Goal: Information Seeking & Learning: Learn about a topic

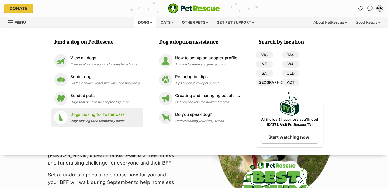
click at [91, 117] on p "Dogs looking for foster care" at bounding box center [97, 114] width 54 height 6
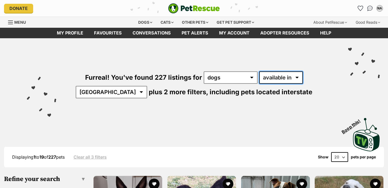
click at [259, 75] on select "available in located in" at bounding box center [281, 77] width 44 height 12
select select "disabled"
click at [259, 71] on select "available in located in" at bounding box center [281, 77] width 44 height 12
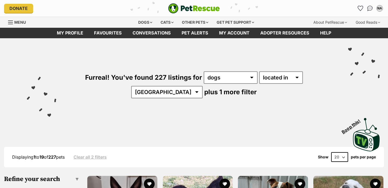
select select "QLD"
click at [202, 86] on select "[GEOGRAPHIC_DATA] [GEOGRAPHIC_DATA] [GEOGRAPHIC_DATA] [GEOGRAPHIC_DATA] [GEOGRA…" at bounding box center [166, 92] width 71 height 12
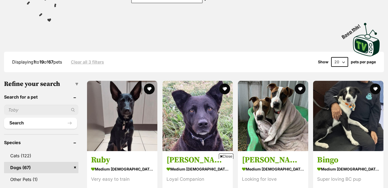
click at [338, 60] on select "20 40 60" at bounding box center [339, 62] width 17 height 10
select select "60"
click at [331, 57] on select "20 40 60" at bounding box center [339, 62] width 17 height 10
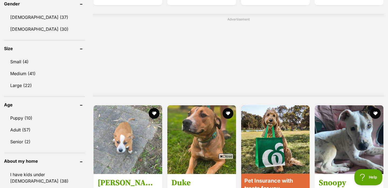
scroll to position [624, 0]
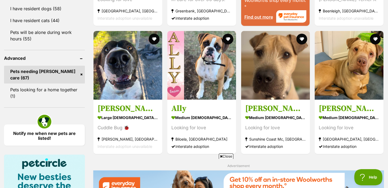
click at [224, 156] on span "Close" at bounding box center [226, 155] width 15 height 5
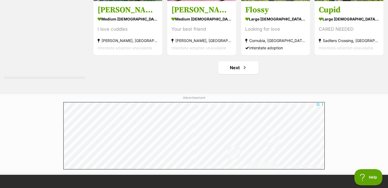
scroll to position [2844, 0]
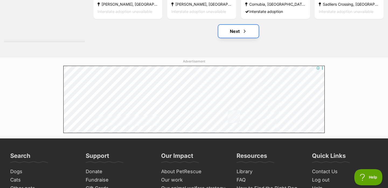
click at [236, 30] on link "Next" at bounding box center [238, 31] width 40 height 13
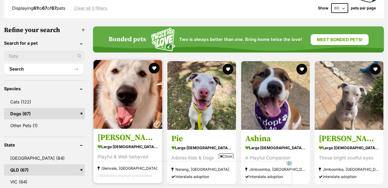
scroll to position [263, 0]
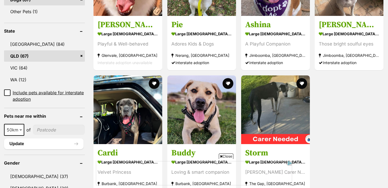
click at [223, 157] on span "Close" at bounding box center [226, 155] width 15 height 5
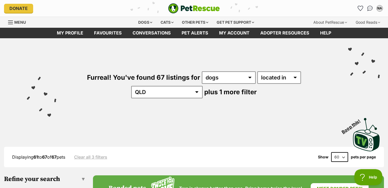
scroll to position [0, 0]
click at [142, 20] on div "Dogs" at bounding box center [145, 22] width 22 height 11
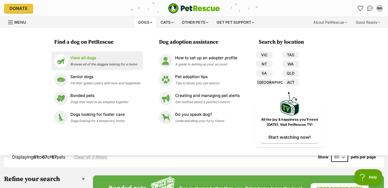
click at [92, 59] on p "View all dogs" at bounding box center [103, 58] width 67 height 6
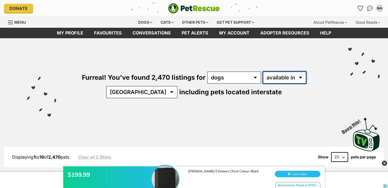
click at [262, 80] on select "available in located in" at bounding box center [284, 77] width 44 height 12
select select "disabled"
click at [262, 71] on select "available in located in" at bounding box center [284, 77] width 44 height 12
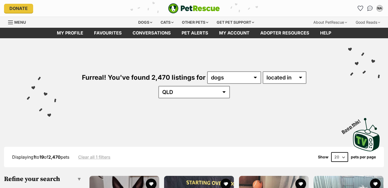
select select "QLD"
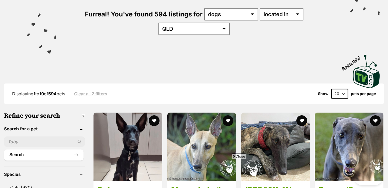
click at [336, 89] on select "20 40 60" at bounding box center [339, 94] width 17 height 10
select select "60"
click at [331, 89] on select "20 40 60" at bounding box center [339, 94] width 17 height 10
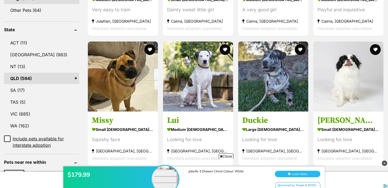
click at [226, 154] on span "Close" at bounding box center [226, 155] width 15 height 5
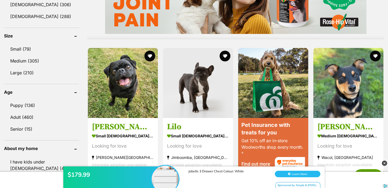
scroll to position [482, 0]
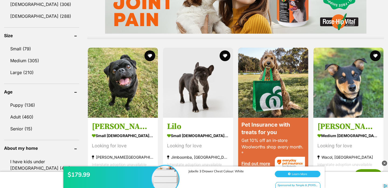
click at [384, 162] on img at bounding box center [383, 162] width 5 height 5
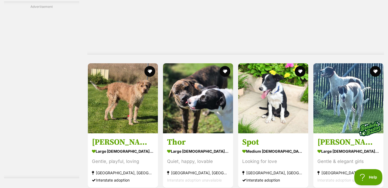
scroll to position [2757, 0]
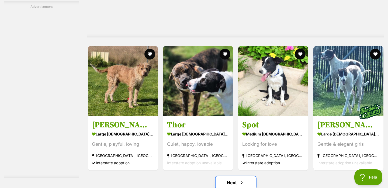
click at [240, 179] on span "Next page" at bounding box center [241, 182] width 5 height 6
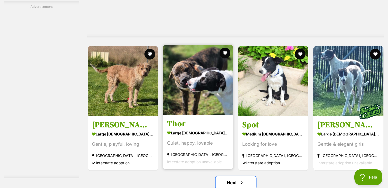
scroll to position [2882, 0]
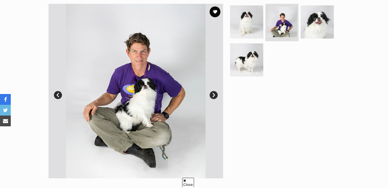
scroll to position [108, 0]
click at [214, 94] on link "Next" at bounding box center [213, 95] width 8 height 8
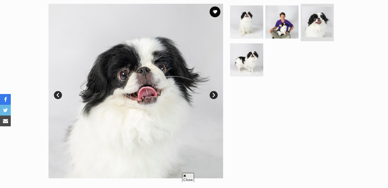
click at [214, 94] on link "Next" at bounding box center [213, 95] width 8 height 8
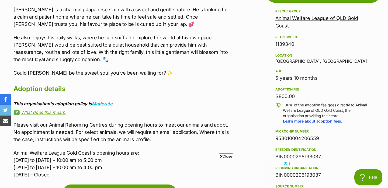
scroll to position [489, 0]
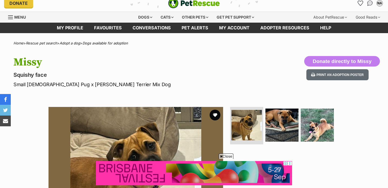
scroll to position [75, 0]
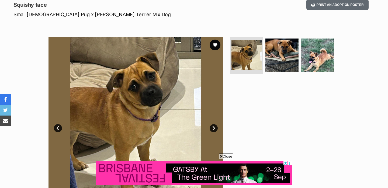
click at [213, 124] on link "Next" at bounding box center [213, 128] width 8 height 8
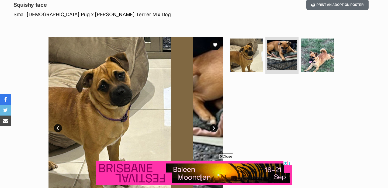
scroll to position [88, 0]
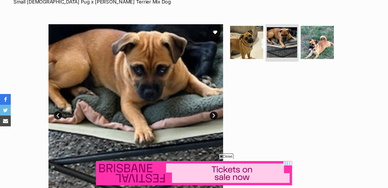
click at [213, 114] on link "Next" at bounding box center [213, 115] width 8 height 8
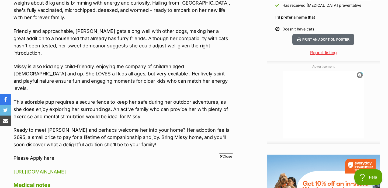
scroll to position [0, 0]
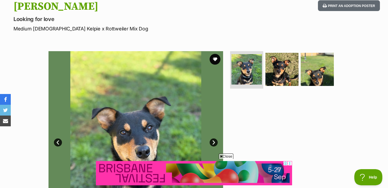
scroll to position [72, 0]
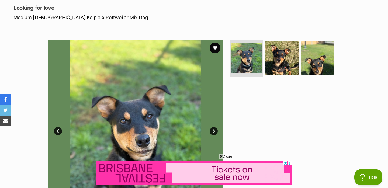
click at [214, 132] on link "Next" at bounding box center [213, 131] width 8 height 8
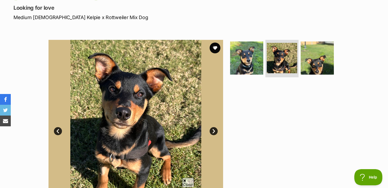
click at [214, 132] on link "Next" at bounding box center [213, 131] width 8 height 8
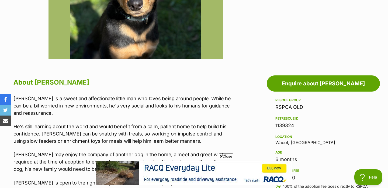
scroll to position [0, 0]
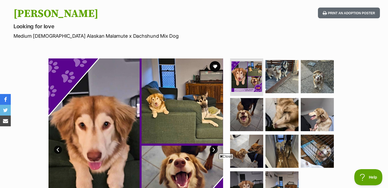
scroll to position [11, 0]
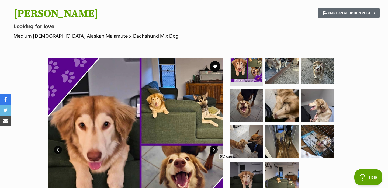
click at [225, 154] on section "Available 1 of 11 images 1 of 11 images 1 of 11 images 1 of 11 images 1 of 11 i…" at bounding box center [193, 141] width 307 height 182
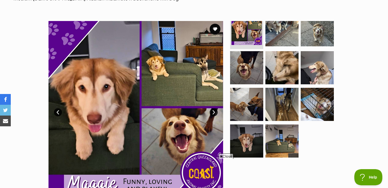
scroll to position [0, 0]
click at [212, 112] on link "Next" at bounding box center [213, 112] width 8 height 8
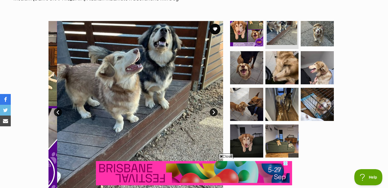
scroll to position [11, 0]
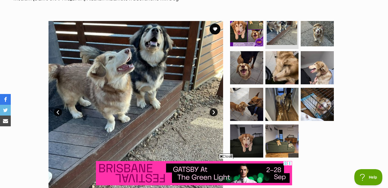
click at [212, 112] on link "Next" at bounding box center [213, 112] width 8 height 8
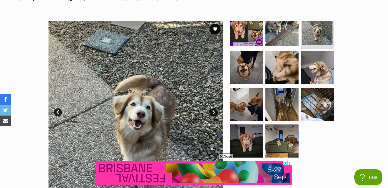
click at [212, 112] on link "Next" at bounding box center [213, 112] width 8 height 8
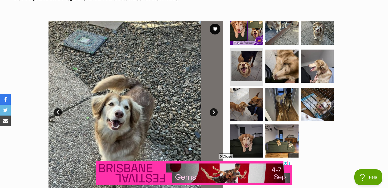
scroll to position [9, 0]
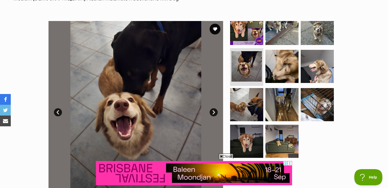
click at [212, 112] on link "Next" at bounding box center [213, 112] width 8 height 8
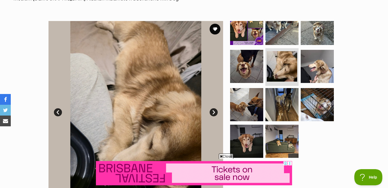
click at [212, 112] on link "Next" at bounding box center [213, 112] width 8 height 8
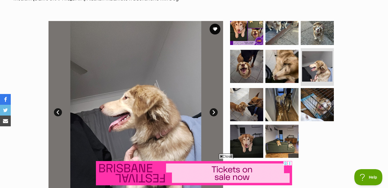
click at [212, 112] on link "Next" at bounding box center [213, 112] width 8 height 8
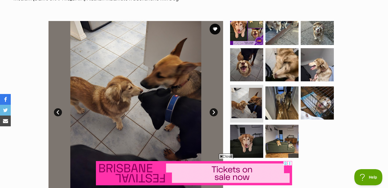
click at [212, 112] on link "Next" at bounding box center [213, 112] width 8 height 8
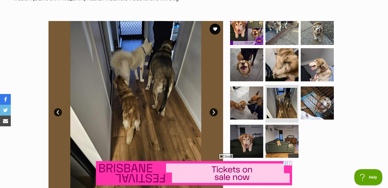
click at [212, 112] on link "Next" at bounding box center [213, 112] width 8 height 8
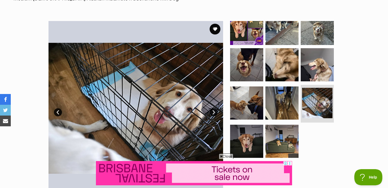
click at [212, 112] on link "Next" at bounding box center [213, 112] width 8 height 8
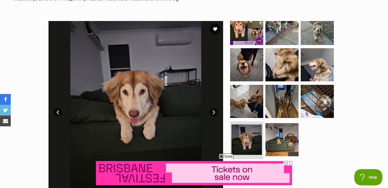
click at [212, 112] on link "Next" at bounding box center [213, 112] width 8 height 8
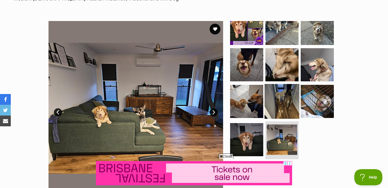
scroll to position [11, 0]
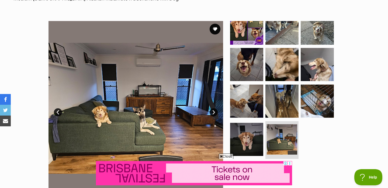
click at [223, 154] on span "Close" at bounding box center [226, 155] width 15 height 5
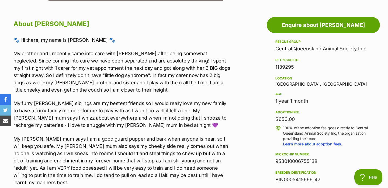
scroll to position [285, 0]
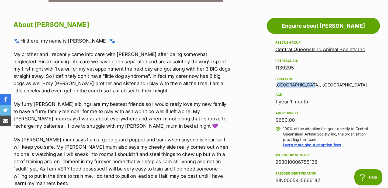
drag, startPoint x: 308, startPoint y: 83, endPoint x: 263, endPoint y: 83, distance: 44.9
copy div "Parkhurst, QLD"
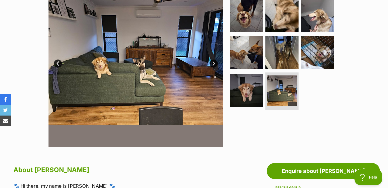
scroll to position [40, 0]
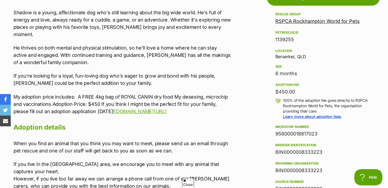
scroll to position [325, 0]
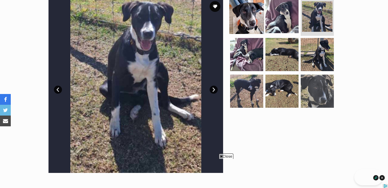
scroll to position [303, 0]
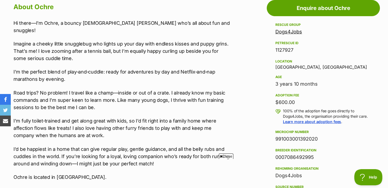
scroll to position [312, 0]
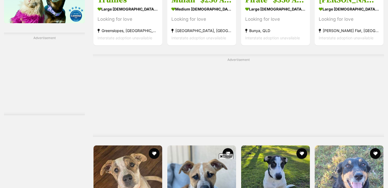
scroll to position [2399, 0]
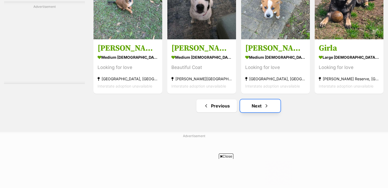
scroll to position [0, 0]
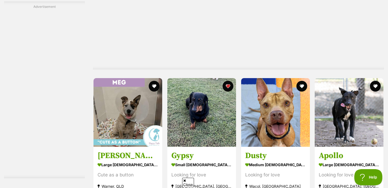
scroll to position [2771, 0]
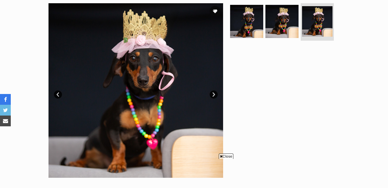
click at [224, 155] on span "Close" at bounding box center [226, 155] width 15 height 5
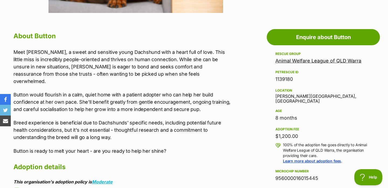
scroll to position [0, 0]
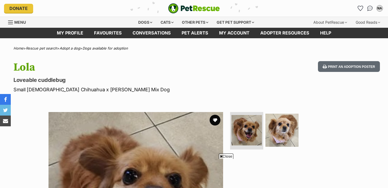
scroll to position [56, 0]
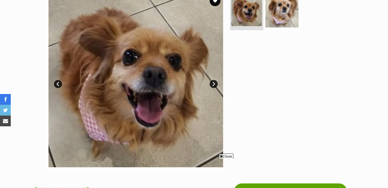
click at [213, 83] on link "Next" at bounding box center [213, 84] width 8 height 8
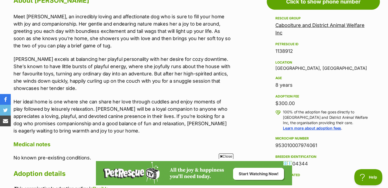
scroll to position [310, 0]
